Goal: Obtain resource: Download file/media

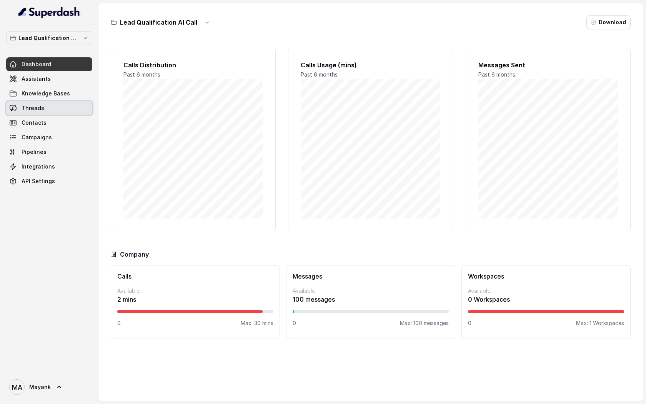
click at [39, 103] on link "Threads" at bounding box center [49, 108] width 86 height 14
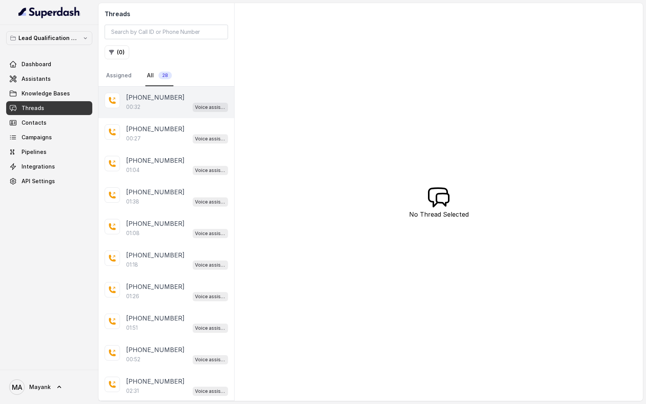
click at [165, 108] on div "00:32 Voice assistant" at bounding box center [177, 107] width 102 height 10
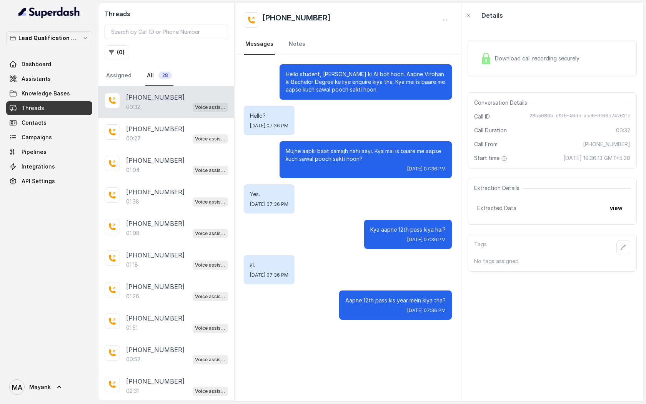
click at [529, 65] on div "Download call recording securely" at bounding box center [529, 59] width 105 height 18
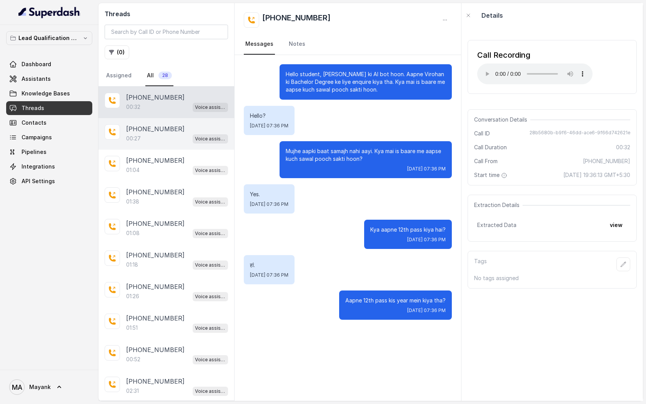
click at [168, 137] on div "00:27 Voice assistant" at bounding box center [177, 138] width 102 height 10
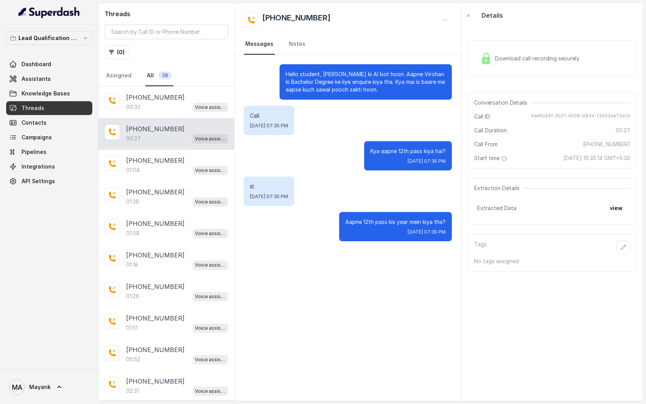
click at [529, 71] on div "Download call recording securely" at bounding box center [552, 58] width 169 height 37
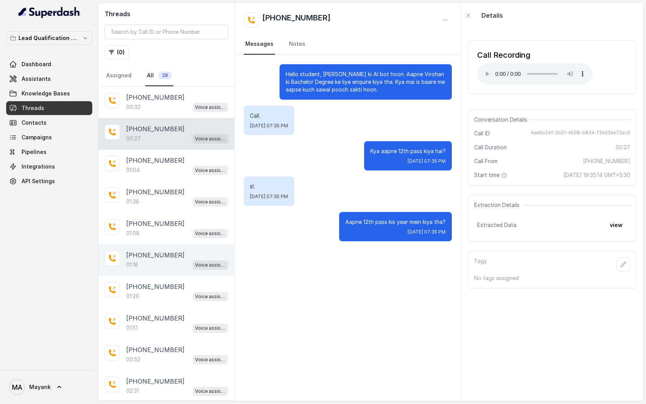
click at [156, 261] on div "01:18 Voice assistant" at bounding box center [177, 265] width 102 height 10
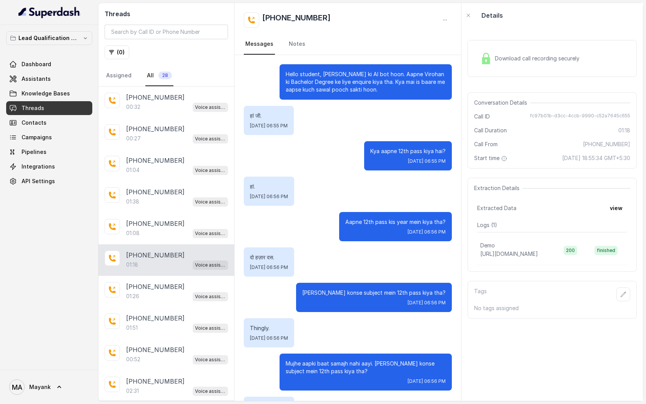
click at [502, 63] on div "Download call recording securely" at bounding box center [529, 59] width 105 height 18
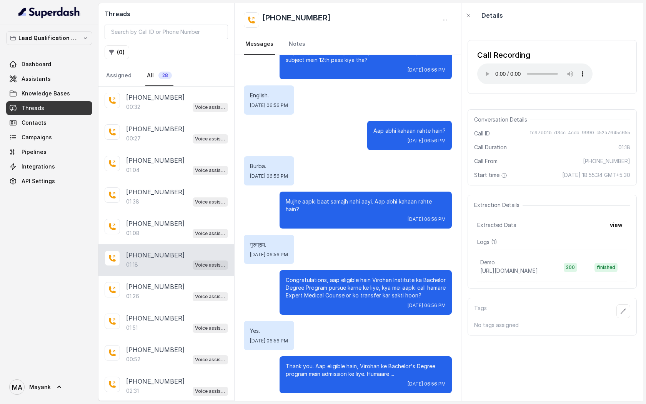
scroll to position [313, 0]
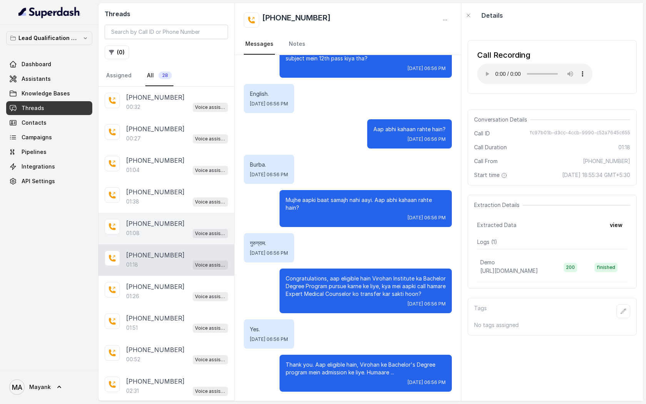
click at [166, 224] on p "[PHONE_NUMBER]" at bounding box center [155, 223] width 58 height 9
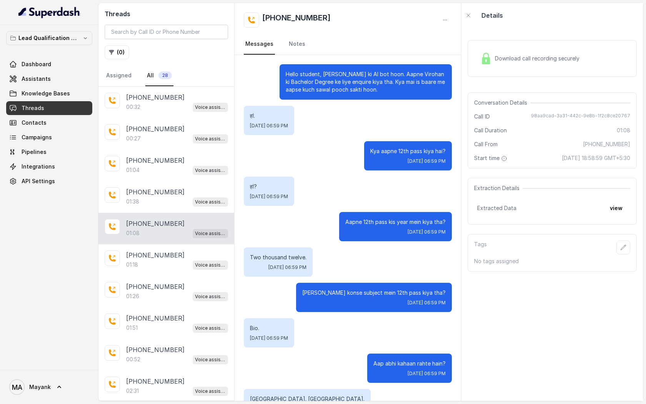
click at [542, 64] on div "Download call recording securely" at bounding box center [529, 59] width 105 height 18
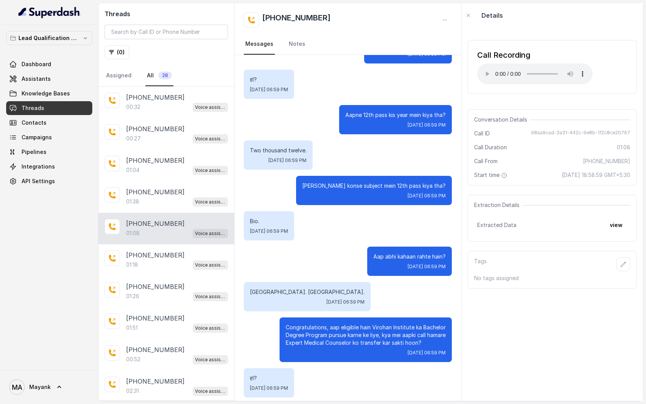
scroll to position [171, 0]
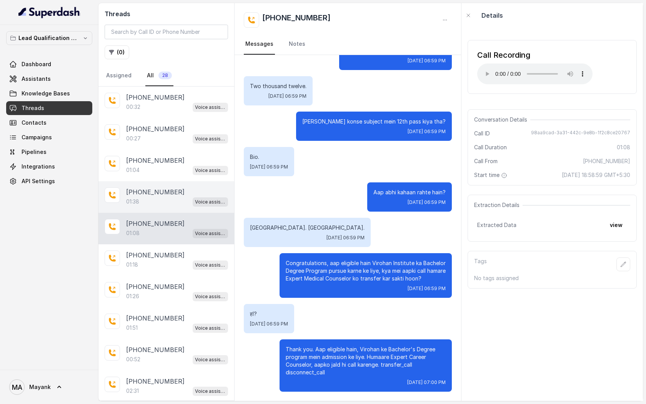
click at [175, 201] on div "01:38 Voice assistant" at bounding box center [177, 202] width 102 height 10
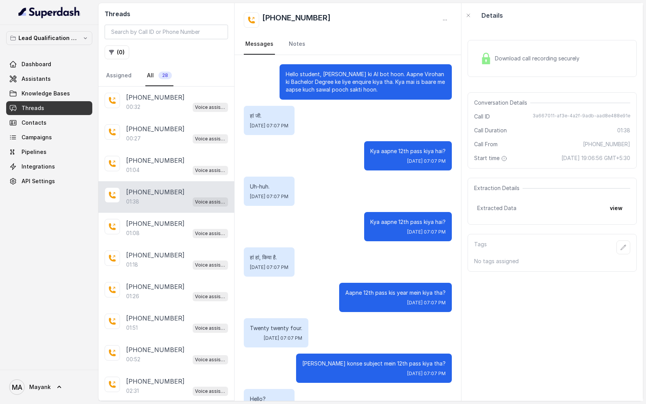
scroll to position [391, 0]
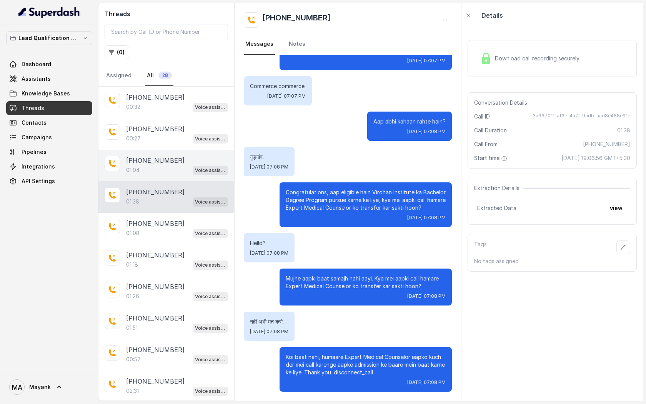
click at [174, 172] on div "01:04 Voice assistant" at bounding box center [177, 170] width 102 height 10
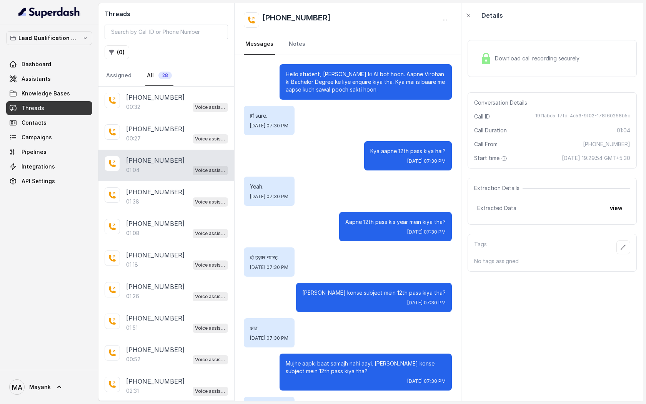
scroll to position [234, 0]
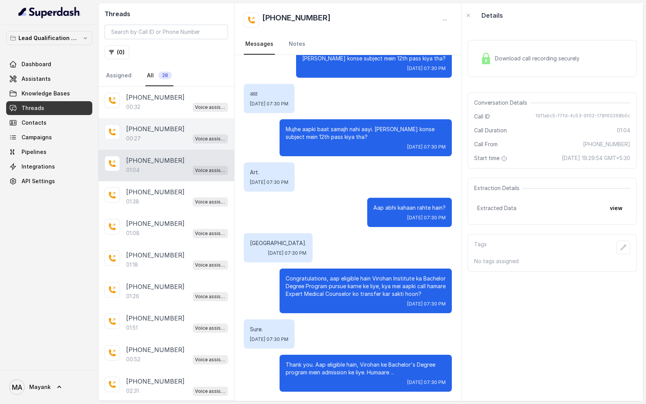
click at [172, 140] on div "00:27 Voice assistant" at bounding box center [177, 138] width 102 height 10
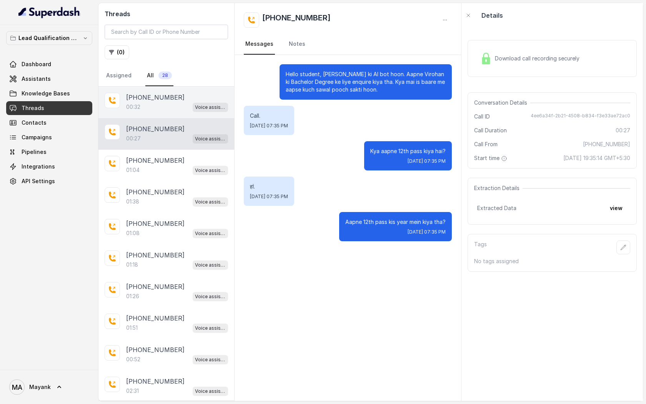
click at [174, 107] on div "00:32 Voice assistant" at bounding box center [177, 107] width 102 height 10
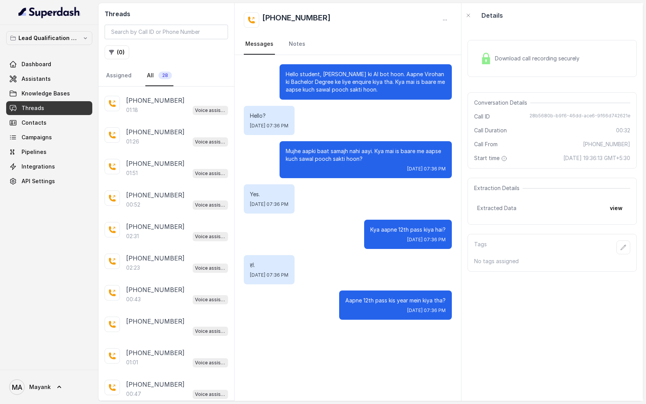
scroll to position [182, 0]
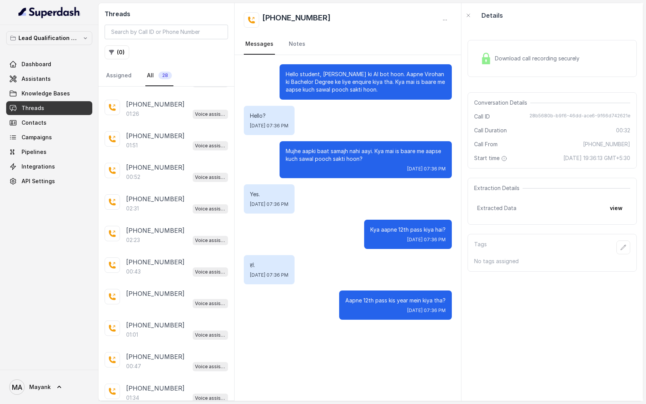
click at [172, 209] on div "02:31 Voice assistant" at bounding box center [177, 208] width 102 height 10
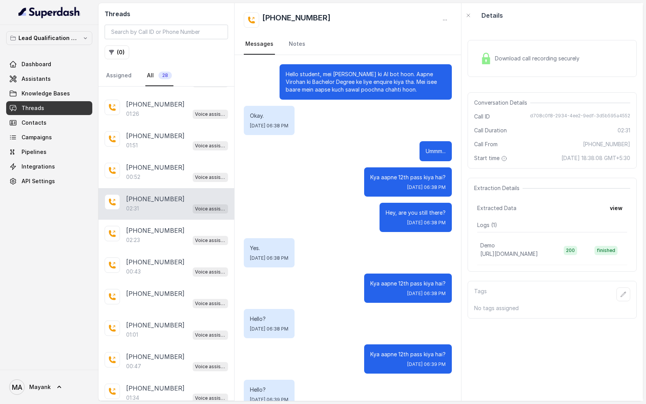
scroll to position [677, 0]
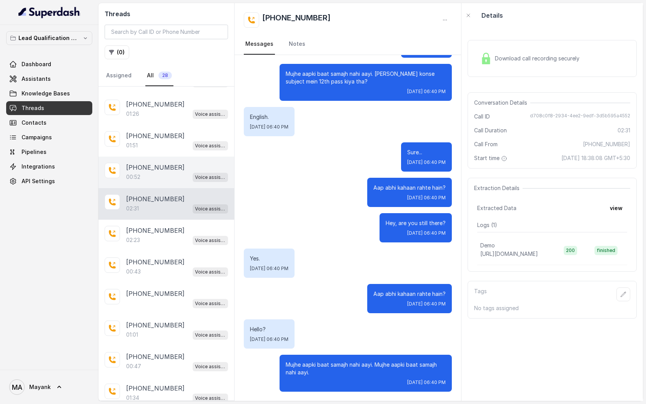
click at [123, 168] on div "[PHONE_NUMBER]:52 Voice assistant" at bounding box center [166, 173] width 136 height 32
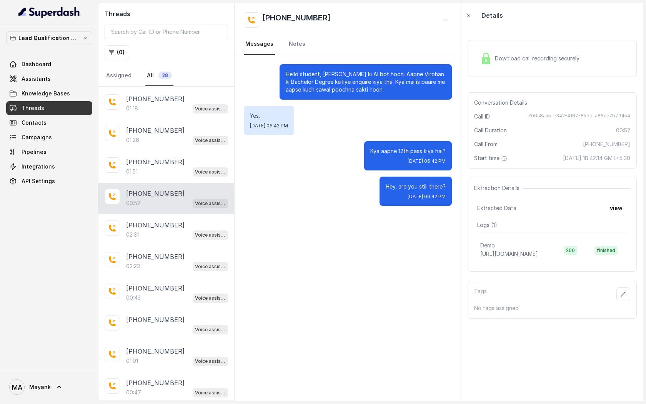
scroll to position [138, 0]
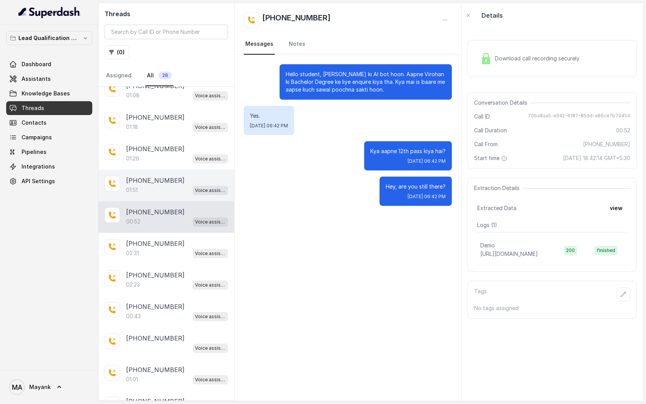
click at [162, 179] on p "[PHONE_NUMBER]" at bounding box center [155, 180] width 58 height 9
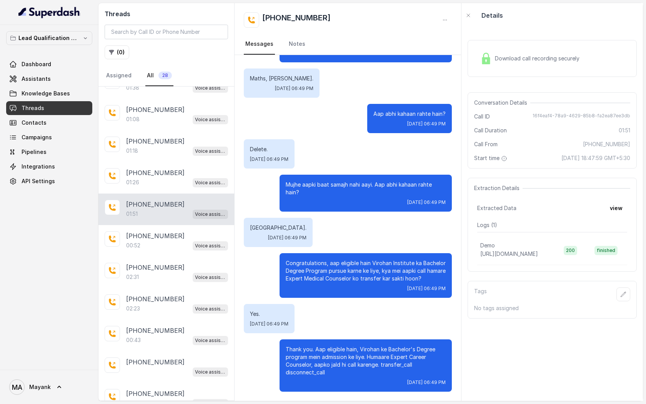
scroll to position [72, 0]
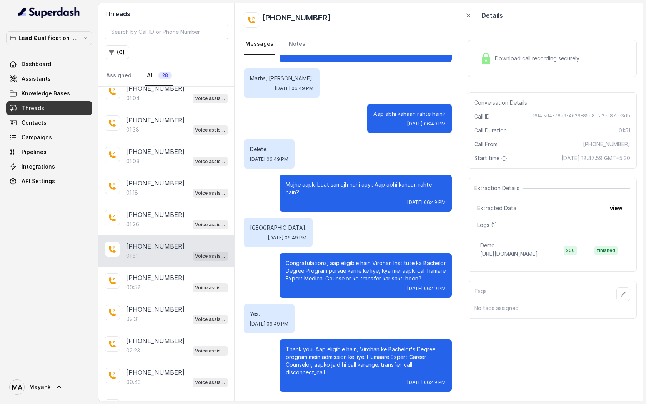
click at [508, 62] on div "Download call recording securely" at bounding box center [529, 59] width 105 height 18
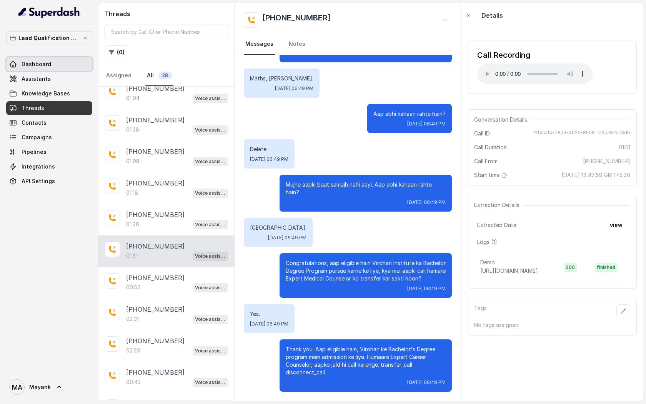
click at [40, 76] on span "Assistants" at bounding box center [36, 79] width 29 height 8
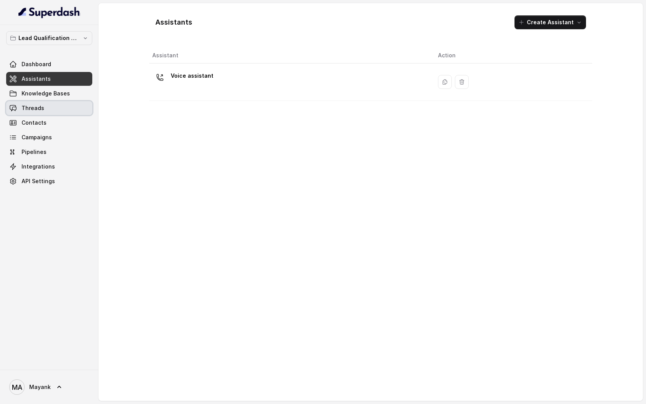
click at [45, 102] on link "Threads" at bounding box center [49, 108] width 86 height 14
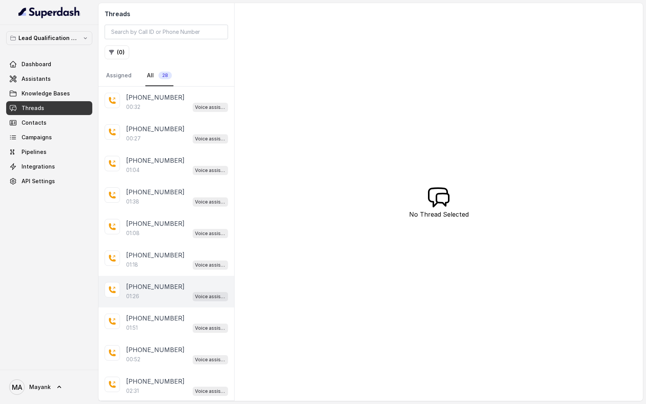
click at [160, 279] on div "01:26 Voice assistant" at bounding box center [177, 296] width 102 height 10
